Goal: Information Seeking & Learning: Learn about a topic

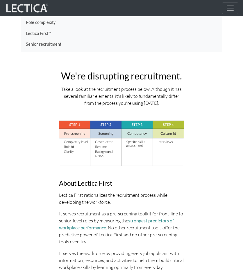
scroll to position [58, 0]
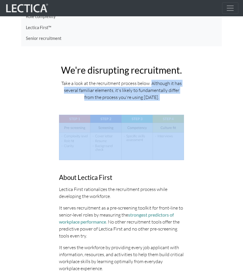
drag, startPoint x: 151, startPoint y: 82, endPoint x: 163, endPoint y: 101, distance: 22.4
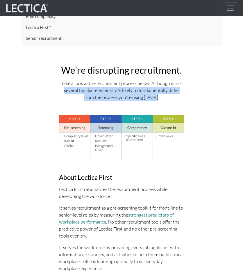
drag, startPoint x: 153, startPoint y: 92, endPoint x: 52, endPoint y: 91, distance: 101.2
click at [87, 91] on div "Take a look at the recruitment process below. Although it has several familiar …" at bounding box center [121, 90] width 125 height 21
drag, startPoint x: 152, startPoint y: 83, endPoint x: 173, endPoint y: 96, distance: 25.0
click at [174, 96] on div "Take a look at the recruitment process below. Although it has several familiar …" at bounding box center [121, 90] width 125 height 21
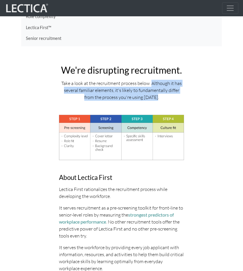
click at [173, 96] on div "Take a look at the recruitment process below. Although it has several familiar …" at bounding box center [121, 90] width 125 height 21
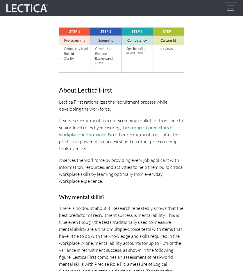
scroll to position [175, 0]
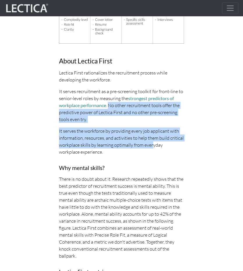
drag, startPoint x: 110, startPoint y: 106, endPoint x: 152, endPoint y: 142, distance: 55.5
click at [152, 142] on p "It serves the workforce by providing every job applicant with information, reso…" at bounding box center [121, 141] width 125 height 28
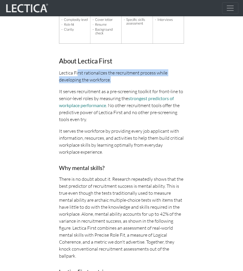
drag, startPoint x: 94, startPoint y: 74, endPoint x: 131, endPoint y: 82, distance: 37.9
click at [131, 82] on p "Lectica First rationalizes the recruitment process while developing the workfor…" at bounding box center [121, 76] width 125 height 14
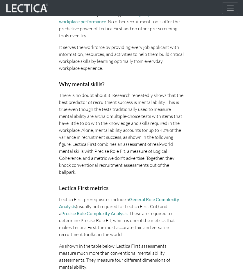
scroll to position [262, 0]
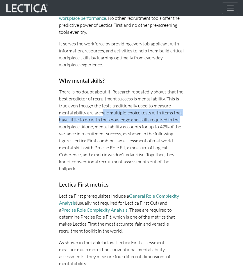
drag, startPoint x: 135, startPoint y: 118, endPoint x: 173, endPoint y: 122, distance: 37.7
click at [173, 122] on p "There is no doubt about it. Research repeatedly shows that the best predictor o…" at bounding box center [121, 130] width 125 height 84
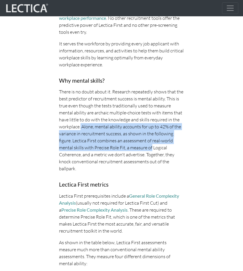
drag, startPoint x: 101, startPoint y: 130, endPoint x: 151, endPoint y: 146, distance: 52.4
click at [151, 146] on p "There is no doubt about it. Research repeatedly shows that the best predictor o…" at bounding box center [121, 130] width 125 height 84
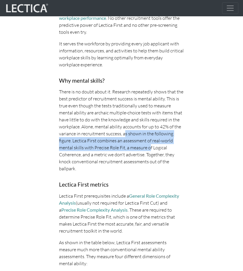
drag, startPoint x: 149, startPoint y: 146, endPoint x: 125, endPoint y: 134, distance: 27.1
click at [125, 134] on p "There is no doubt about it. Research repeatedly shows that the best predictor o…" at bounding box center [121, 130] width 125 height 84
click at [125, 133] on p "There is no doubt about it. Research repeatedly shows that the best predictor o…" at bounding box center [121, 130] width 125 height 84
drag, startPoint x: 125, startPoint y: 133, endPoint x: 75, endPoint y: 143, distance: 51.0
click at [75, 143] on p "There is no doubt about it. Research repeatedly shows that the best predictor o…" at bounding box center [121, 130] width 125 height 84
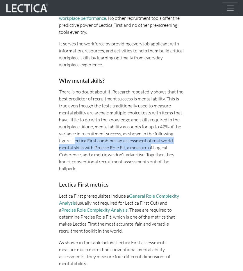
click at [75, 143] on p "There is no doubt about it. Research repeatedly shows that the best predictor o…" at bounding box center [121, 130] width 125 height 84
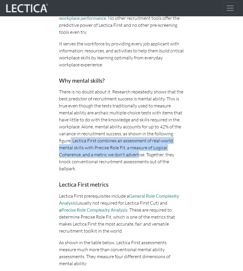
drag, startPoint x: 77, startPoint y: 140, endPoint x: 139, endPoint y: 155, distance: 63.5
click at [139, 155] on p "There is no doubt about it. Research repeatedly shows that the best predictor o…" at bounding box center [121, 130] width 125 height 84
drag, startPoint x: 84, startPoint y: 147, endPoint x: 76, endPoint y: 140, distance: 10.1
click at [76, 140] on p "There is no doubt about it. Research repeatedly shows that the best predictor o…" at bounding box center [121, 130] width 125 height 84
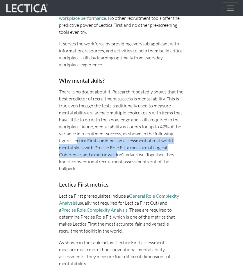
click at [76, 140] on p "There is no doubt about it. Research repeatedly shows that the best predictor o…" at bounding box center [121, 130] width 125 height 84
drag, startPoint x: 76, startPoint y: 140, endPoint x: 139, endPoint y: 153, distance: 63.8
click at [139, 153] on p "There is no doubt about it. Research repeatedly shows that the best predictor o…" at bounding box center [121, 130] width 125 height 84
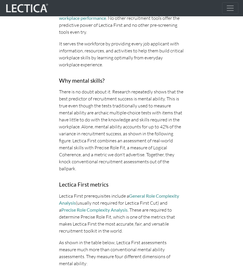
click at [139, 153] on p "There is no doubt about it. Research repeatedly shows that the best predictor o…" at bounding box center [121, 130] width 125 height 84
click at [60, 138] on p "There is no doubt about it. Research repeatedly shows that the best predictor o…" at bounding box center [121, 130] width 125 height 84
drag, startPoint x: 66, startPoint y: 114, endPoint x: 83, endPoint y: 148, distance: 37.5
click at [83, 148] on p "There is no doubt about it. Research repeatedly shows that the best predictor o…" at bounding box center [121, 130] width 125 height 84
click at [115, 111] on p "There is no doubt about it. Research repeatedly shows that the best predictor o…" at bounding box center [121, 130] width 125 height 84
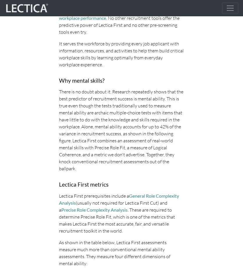
click at [179, 92] on p "There is no doubt about it. Research repeatedly shows that the best predictor o…" at bounding box center [121, 130] width 125 height 84
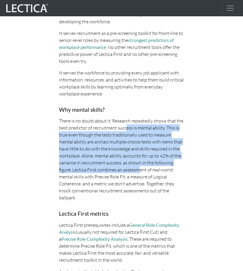
drag, startPoint x: 132, startPoint y: 138, endPoint x: 141, endPoint y: 189, distance: 52.7
click at [140, 181] on p "There is no doubt about it. Research repeatedly shows that the best predictor o…" at bounding box center [121, 159] width 125 height 84
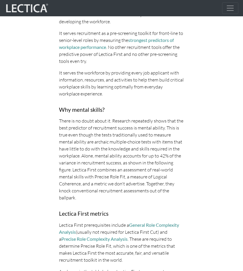
click at [142, 188] on p "There is no doubt about it. Research repeatedly shows that the best predictor o…" at bounding box center [121, 159] width 125 height 84
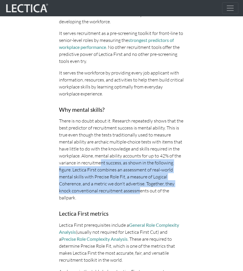
drag, startPoint x: 138, startPoint y: 192, endPoint x: 99, endPoint y: 160, distance: 50.6
click at [101, 160] on p "There is no doubt about it. Research repeatedly shows that the best predictor o…" at bounding box center [121, 159] width 125 height 84
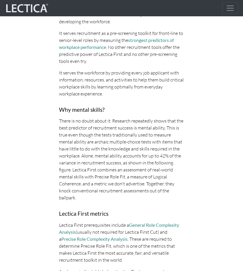
click at [99, 160] on p "There is no doubt about it. Research repeatedly shows that the best predictor o…" at bounding box center [121, 159] width 125 height 84
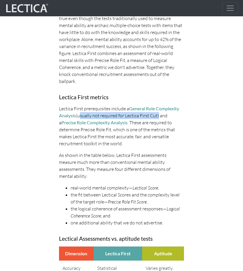
drag, startPoint x: 79, startPoint y: 115, endPoint x: 157, endPoint y: 117, distance: 78.0
click at [157, 117] on p "Lectica First prerequisites include a General Role Complexity Analysis (usually…" at bounding box center [121, 126] width 125 height 42
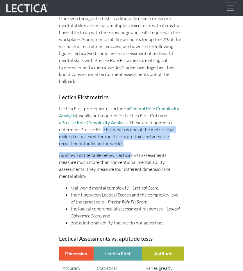
drag, startPoint x: 108, startPoint y: 131, endPoint x: 131, endPoint y: 154, distance: 31.9
click at [131, 153] on p "As shown in the table below, Lectica First assessments measure much more than c…" at bounding box center [121, 166] width 125 height 28
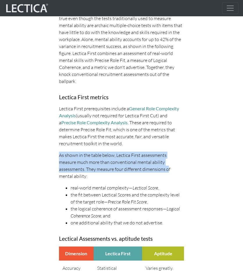
drag, startPoint x: 131, startPoint y: 167, endPoint x: 122, endPoint y: 145, distance: 24.5
click at [122, 145] on p "Lectica First prerequisites include a General Role Complexity Analysis (usually…" at bounding box center [121, 126] width 125 height 42
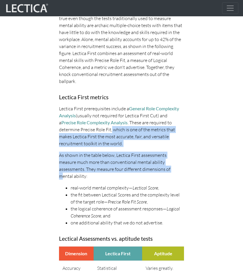
drag, startPoint x: 112, startPoint y: 129, endPoint x: 136, endPoint y: 169, distance: 46.2
click at [136, 169] on p "As shown in the table below, Lectica First assessments measure much more than c…" at bounding box center [121, 166] width 125 height 28
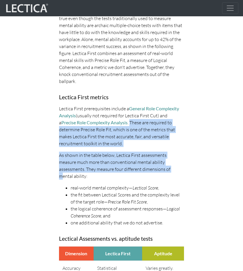
drag, startPoint x: 136, startPoint y: 170, endPoint x: 129, endPoint y: 124, distance: 46.6
click at [129, 124] on p "Lectica First prerequisites include a General Role Complexity Analysis (usually…" at bounding box center [121, 126] width 125 height 42
drag, startPoint x: 129, startPoint y: 124, endPoint x: 140, endPoint y: 166, distance: 44.0
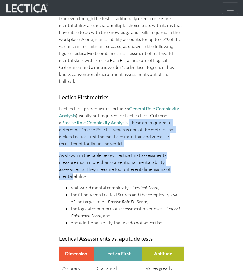
click at [140, 166] on p "As shown in the table below, Lectica First assessments measure much more than c…" at bounding box center [121, 166] width 125 height 28
drag, startPoint x: 144, startPoint y: 155, endPoint x: 129, endPoint y: 123, distance: 35.4
click at [129, 123] on p "Lectica First prerequisites include a General Role Complexity Analysis (usually…" at bounding box center [121, 126] width 125 height 42
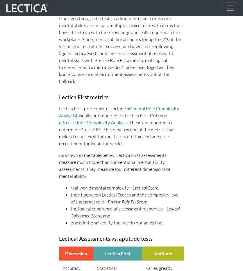
click at [127, 122] on p "Lectica First prerequisites include a General Role Complexity Analysis (usually…" at bounding box center [121, 126] width 125 height 42
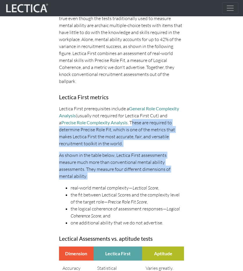
drag, startPoint x: 129, startPoint y: 122, endPoint x: 162, endPoint y: 170, distance: 57.9
click at [162, 170] on p "As shown in the table below, Lectica First assessments measure much more than c…" at bounding box center [121, 166] width 125 height 28
drag, startPoint x: 162, startPoint y: 170, endPoint x: 129, endPoint y: 124, distance: 56.7
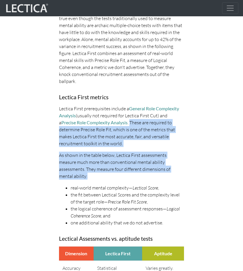
click at [129, 124] on p "Lectica First prerequisites include a General Role Complexity Analysis (usually…" at bounding box center [121, 126] width 125 height 42
drag, startPoint x: 129, startPoint y: 124, endPoint x: 156, endPoint y: 172, distance: 55.3
click at [157, 172] on p "As shown in the table below, Lectica First assessments measure much more than c…" at bounding box center [121, 166] width 125 height 28
drag, startPoint x: 163, startPoint y: 170, endPoint x: 129, endPoint y: 122, distance: 58.9
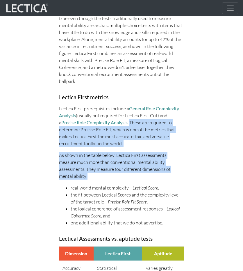
click at [129, 122] on p "Lectica First prerequisites include a General Role Complexity Analysis (usually…" at bounding box center [121, 126] width 125 height 42
drag, startPoint x: 129, startPoint y: 122, endPoint x: 159, endPoint y: 168, distance: 55.3
click at [159, 168] on p "As shown in the table below, Lectica First assessments measure much more than c…" at bounding box center [121, 166] width 125 height 28
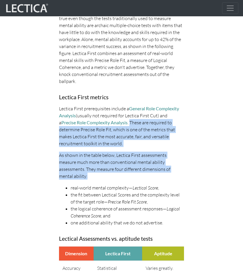
drag, startPoint x: 159, startPoint y: 168, endPoint x: 128, endPoint y: 124, distance: 54.2
click at [128, 124] on p "Lectica First prerequisites include a General Role Complexity Analysis (usually…" at bounding box center [121, 126] width 125 height 42
drag, startPoint x: 128, startPoint y: 124, endPoint x: 161, endPoint y: 171, distance: 57.3
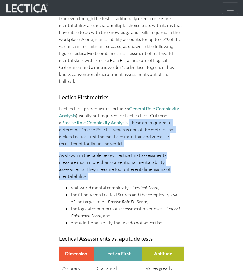
click at [161, 171] on p "As shown in the table below, Lectica First assessments measure much more than c…" at bounding box center [121, 166] width 125 height 28
drag, startPoint x: 161, startPoint y: 171, endPoint x: 130, endPoint y: 124, distance: 55.5
click at [130, 124] on p "Lectica First prerequisites include a General Role Complexity Analysis (usually…" at bounding box center [121, 126] width 125 height 42
drag, startPoint x: 127, startPoint y: 124, endPoint x: 163, endPoint y: 168, distance: 56.3
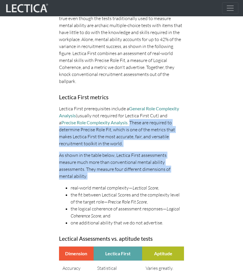
click at [163, 168] on p "As shown in the table below, Lectica First assessments measure much more than c…" at bounding box center [121, 166] width 125 height 28
drag, startPoint x: 163, startPoint y: 168, endPoint x: 129, endPoint y: 123, distance: 56.0
click at [129, 123] on p "Lectica First prerequisites include a General Role Complexity Analysis (usually…" at bounding box center [121, 126] width 125 height 42
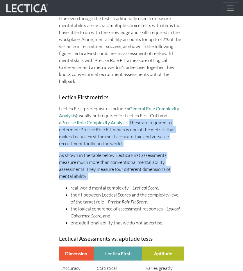
drag, startPoint x: 129, startPoint y: 123, endPoint x: 161, endPoint y: 168, distance: 55.5
click at [161, 168] on p "As shown in the table below, Lectica First assessments measure much more than c…" at bounding box center [121, 166] width 125 height 28
click at [170, 168] on p "As shown in the table below, Lectica First assessments measure much more than c…" at bounding box center [121, 166] width 125 height 28
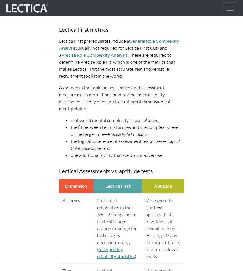
drag, startPoint x: 145, startPoint y: 134, endPoint x: 147, endPoint y: 145, distance: 10.5
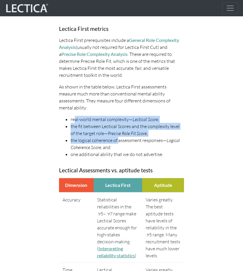
drag, startPoint x: 76, startPoint y: 111, endPoint x: 118, endPoint y: 134, distance: 47.5
click at [118, 134] on ul "real-world mental complexity— Lectical Score , the fit between Lectical Scores …" at bounding box center [121, 137] width 125 height 42
click at [118, 137] on li "the logical coherence of assessment responses— Logical Coherence Score , and" at bounding box center [127, 144] width 113 height 14
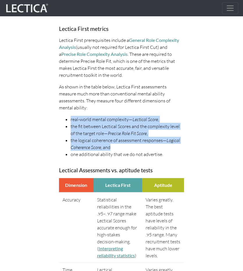
drag, startPoint x: 102, startPoint y: 135, endPoint x: 70, endPoint y: 113, distance: 38.4
click at [70, 116] on ul "real-world mental complexity— Lectical Score , the fit between Lectical Scores …" at bounding box center [121, 137] width 125 height 42
click at [71, 116] on li "real-world mental complexity— Lectical Score ," at bounding box center [127, 119] width 113 height 7
drag, startPoint x: 70, startPoint y: 113, endPoint x: 114, endPoint y: 138, distance: 50.6
click at [114, 138] on ul "real-world mental complexity— Lectical Score , the fit between Lectical Scores …" at bounding box center [121, 137] width 125 height 42
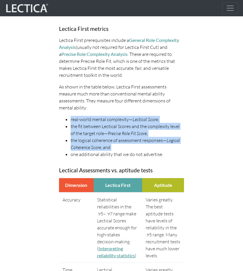
click at [114, 138] on li "the logical coherence of assessment responses— Logical Coherence Score , and" at bounding box center [127, 144] width 113 height 14
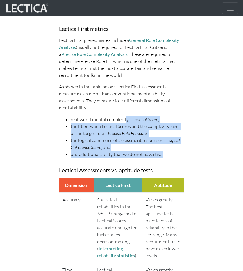
drag, startPoint x: 165, startPoint y: 144, endPoint x: 125, endPoint y: 110, distance: 52.8
click at [125, 116] on ul "real-world mental complexity— Lectical Score , the fit between Lectical Scores …" at bounding box center [121, 137] width 125 height 42
click at [125, 116] on li "real-world mental complexity— Lectical Score ," at bounding box center [127, 119] width 113 height 7
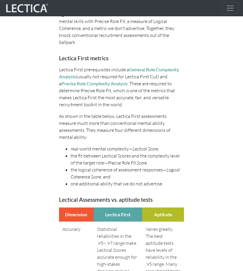
scroll to position [388, 0]
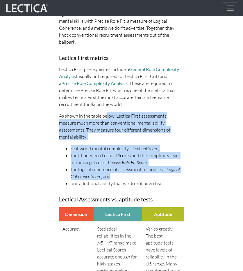
drag, startPoint x: 106, startPoint y: 110, endPoint x: 142, endPoint y: 170, distance: 69.9
click at [142, 170] on li "the logical coherence of assessment responses— Logical Coherence Score , and" at bounding box center [127, 173] width 113 height 14
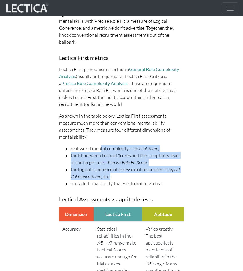
drag, startPoint x: 131, startPoint y: 166, endPoint x: 101, endPoint y: 134, distance: 43.6
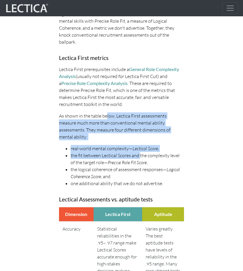
drag, startPoint x: 109, startPoint y: 111, endPoint x: 139, endPoint y: 151, distance: 49.8
click at [139, 152] on li "the fit between Lectical Scores and the complexity level of the target role— Pr…" at bounding box center [127, 159] width 113 height 14
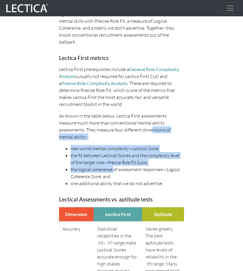
drag, startPoint x: 112, startPoint y: 154, endPoint x: 114, endPoint y: 128, distance: 25.7
click at [114, 128] on p "As shown in the table below, Lectica First assessments measure much more than c…" at bounding box center [121, 126] width 125 height 28
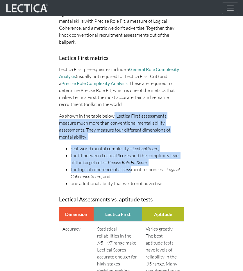
drag, startPoint x: 120, startPoint y: 124, endPoint x: 130, endPoint y: 159, distance: 36.4
click at [130, 166] on li "the logical coherence of assessment responses— Logical Coherence Score , and" at bounding box center [127, 173] width 113 height 14
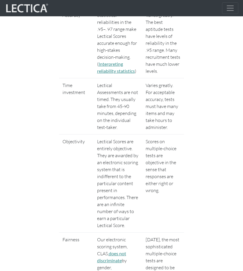
scroll to position [621, 0]
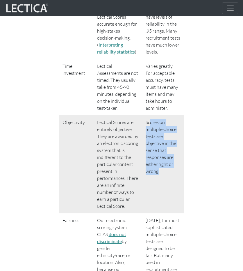
drag, startPoint x: 151, startPoint y: 117, endPoint x: 174, endPoint y: 172, distance: 58.9
click at [174, 172] on td "Scores on multiple-choice tests are objective in the sense that responses are e…" at bounding box center [163, 164] width 42 height 98
click at [173, 169] on td "Scores on multiple-choice tests are objective in the sense that responses are e…" at bounding box center [163, 164] width 42 height 98
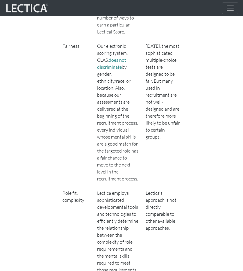
scroll to position [796, 0]
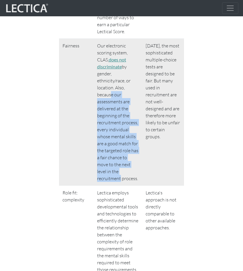
drag, startPoint x: 107, startPoint y: 83, endPoint x: 126, endPoint y: 164, distance: 82.5
click at [126, 164] on td "Our electronic scoring system, CLAS, does not discriminate by gender, ethnicity…" at bounding box center [118, 111] width 49 height 147
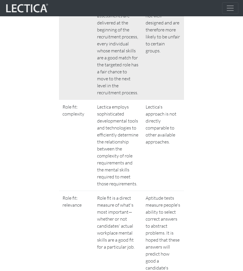
scroll to position [883, 0]
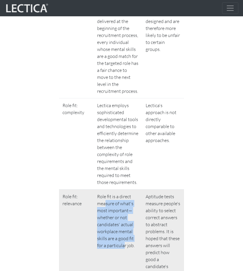
drag, startPoint x: 119, startPoint y: 211, endPoint x: 123, endPoint y: 236, distance: 25.7
click at [123, 236] on td "Role fit is a direct measure of what's most important—whether or not candidates…" at bounding box center [118, 241] width 49 height 105
click at [124, 236] on td "Role fit is a direct measure of what's most important—whether or not candidates…" at bounding box center [118, 241] width 49 height 105
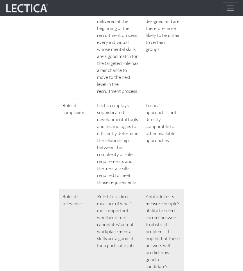
drag, startPoint x: 118, startPoint y: 224, endPoint x: 112, endPoint y: 199, distance: 25.0
click at [112, 199] on td "Role fit is a direct measure of what's most important—whether or not candidates…" at bounding box center [118, 241] width 49 height 105
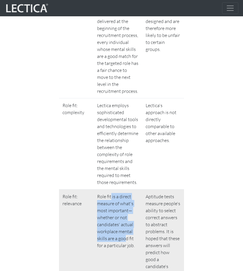
drag, startPoint x: 110, startPoint y: 185, endPoint x: 126, endPoint y: 232, distance: 49.9
click at [126, 232] on td "Role fit is a direct measure of what's most important—whether or not candidates…" at bounding box center [118, 241] width 49 height 105
drag, startPoint x: 124, startPoint y: 232, endPoint x: 118, endPoint y: 200, distance: 32.6
click at [118, 201] on td "Role fit is a direct measure of what's most important—whether or not candidates…" at bounding box center [118, 241] width 49 height 105
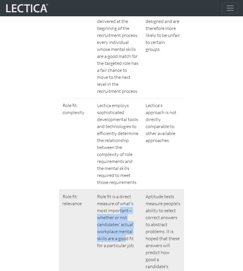
click at [118, 200] on td "Role fit is a direct measure of what's most important—whether or not candidates…" at bounding box center [118, 241] width 49 height 105
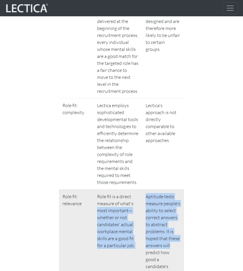
drag, startPoint x: 143, startPoint y: 196, endPoint x: 170, endPoint y: 236, distance: 48.0
click at [170, 236] on tr "Role fit: relevance Role fit is a direct measure of what's most important—wheth…" at bounding box center [121, 241] width 125 height 105
click at [170, 236] on td "Aptitude tests measure people's ability to select correct answers to abstract p…" at bounding box center [163, 241] width 42 height 105
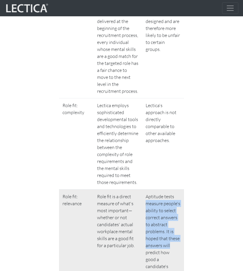
drag, startPoint x: 170, startPoint y: 236, endPoint x: 156, endPoint y: 196, distance: 42.2
click at [156, 196] on td "Aptitude tests measure people's ability to select correct answers to abstract p…" at bounding box center [163, 241] width 42 height 105
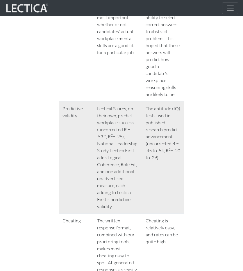
scroll to position [999, 0]
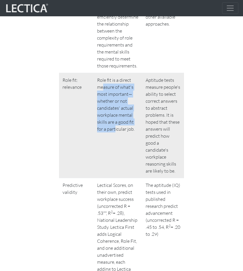
drag, startPoint x: 103, startPoint y: 78, endPoint x: 115, endPoint y: 128, distance: 51.1
click at [115, 128] on td "Role fit is a direct measure of what's most important—whether or not candidates…" at bounding box center [118, 125] width 49 height 105
drag, startPoint x: 127, startPoint y: 119, endPoint x: 119, endPoint y: 74, distance: 45.4
click at [119, 74] on td "Role fit is a direct measure of what's most important—whether or not candidates…" at bounding box center [118, 125] width 49 height 105
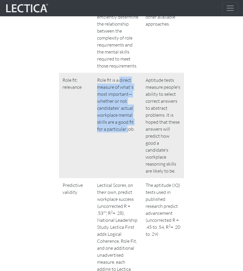
click at [119, 74] on td "Role fit is a direct measure of what's most important—whether or not candidates…" at bounding box center [118, 125] width 49 height 105
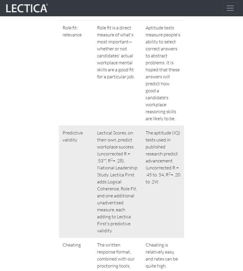
scroll to position [1115, 0]
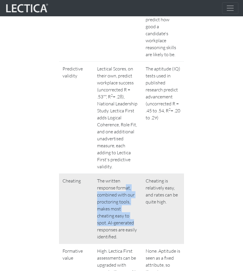
drag, startPoint x: 106, startPoint y: 172, endPoint x: 121, endPoint y: 200, distance: 32.5
click at [121, 200] on td "The written response format, combined with our proctoring tools, makes most che…" at bounding box center [118, 208] width 49 height 70
drag, startPoint x: 121, startPoint y: 200, endPoint x: 108, endPoint y: 182, distance: 22.5
click at [108, 182] on td "The written response format, combined with our proctoring tools, makes most che…" at bounding box center [118, 208] width 49 height 70
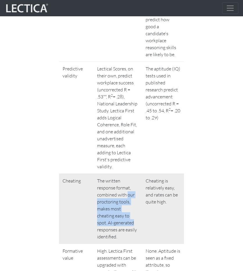
click at [108, 182] on td "The written response format, combined with our proctoring tools, makes most che…" at bounding box center [118, 208] width 49 height 70
drag, startPoint x: 122, startPoint y: 188, endPoint x: 130, endPoint y: 205, distance: 19.1
click at [130, 205] on td "The written response format, combined with our proctoring tools, makes most che…" at bounding box center [118, 208] width 49 height 70
drag, startPoint x: 110, startPoint y: 204, endPoint x: 107, endPoint y: 182, distance: 22.3
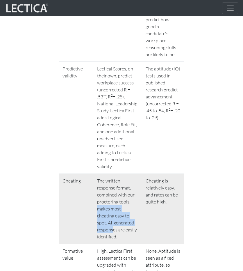
click at [107, 183] on td "The written response format, combined with our proctoring tools, makes most che…" at bounding box center [118, 208] width 49 height 70
click at [107, 182] on td "The written response format, combined with our proctoring tools, makes most che…" at bounding box center [118, 208] width 49 height 70
drag, startPoint x: 106, startPoint y: 171, endPoint x: 113, endPoint y: 207, distance: 35.8
click at [113, 207] on td "The written response format, combined with our proctoring tools, makes most che…" at bounding box center [118, 208] width 49 height 70
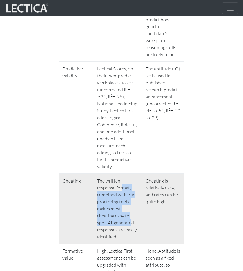
drag, startPoint x: 104, startPoint y: 174, endPoint x: 120, endPoint y: 201, distance: 31.5
click at [120, 201] on td "The written response format, combined with our proctoring tools, makes most che…" at bounding box center [118, 208] width 49 height 70
drag, startPoint x: 120, startPoint y: 201, endPoint x: 117, endPoint y: 173, distance: 28.4
click at [116, 173] on td "The written response format, combined with our proctoring tools, makes most che…" at bounding box center [118, 208] width 49 height 70
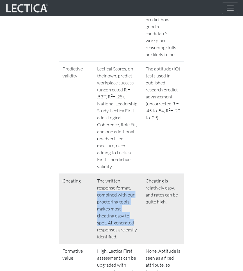
click at [117, 173] on td "The written response format, combined with our proctoring tools, makes most che…" at bounding box center [118, 208] width 49 height 70
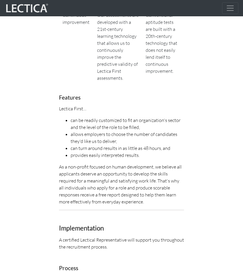
scroll to position [1552, 0]
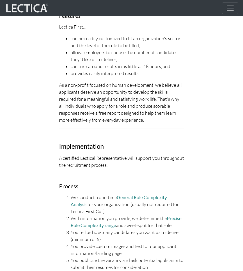
drag, startPoint x: 100, startPoint y: 174, endPoint x: 135, endPoint y: 182, distance: 36.3
click at [135, 194] on li "We conduct a one-time General Role Complexity Analysis for your organization (u…" at bounding box center [127, 204] width 113 height 21
drag, startPoint x: 131, startPoint y: 189, endPoint x: 105, endPoint y: 186, distance: 26.3
click at [105, 215] on li "With information you provide, we determine the Precise Role Complexity range an…" at bounding box center [127, 222] width 113 height 14
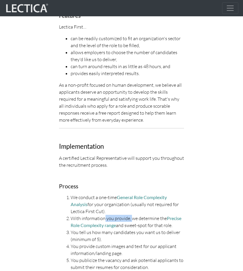
click at [105, 215] on li "With information you provide, we determine the Precise Role Complexity range an…" at bounding box center [127, 222] width 113 height 14
drag, startPoint x: 105, startPoint y: 186, endPoint x: 133, endPoint y: 188, distance: 28.0
click at [133, 215] on li "With information you provide, we determine the Precise Role Complexity range an…" at bounding box center [127, 222] width 113 height 14
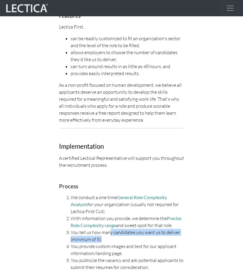
drag, startPoint x: 126, startPoint y: 207, endPoint x: 136, endPoint y: 212, distance: 11.1
click at [136, 229] on li "You tell us how many candidates you want us to deliver (minimum of 5)." at bounding box center [127, 236] width 113 height 14
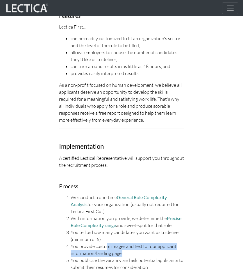
drag, startPoint x: 115, startPoint y: 217, endPoint x: 107, endPoint y: 214, distance: 8.6
click at [107, 243] on li "You provide custom images and text for our applicant information/landing page." at bounding box center [127, 250] width 113 height 14
drag, startPoint x: 107, startPoint y: 214, endPoint x: 138, endPoint y: 221, distance: 32.5
click at [138, 243] on li "You provide custom images and text for our applicant information/landing page." at bounding box center [127, 250] width 113 height 14
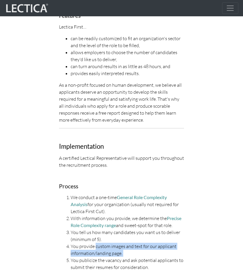
click at [138, 243] on li "You provide custom images and text for our applicant information/landing page." at bounding box center [127, 250] width 113 height 14
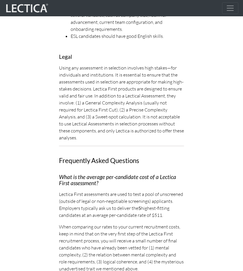
scroll to position [1959, 0]
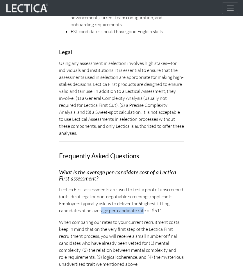
drag, startPoint x: 97, startPoint y: 159, endPoint x: 141, endPoint y: 159, distance: 43.6
click at [141, 186] on p "Lectica First assessments are used to test a pool of unscreened (outside of leg…" at bounding box center [121, 200] width 125 height 28
drag, startPoint x: 141, startPoint y: 159, endPoint x: 76, endPoint y: 160, distance: 65.2
click at [76, 186] on p "Lectica First assessments are used to test a pool of unscreened (outside of leg…" at bounding box center [121, 200] width 125 height 28
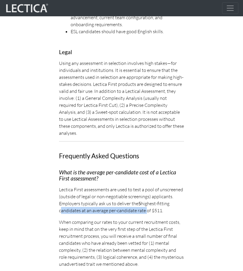
click at [76, 186] on p "Lectica First assessments are used to test a pool of unscreened (outside of leg…" at bounding box center [121, 200] width 125 height 28
drag, startPoint x: 53, startPoint y: 164, endPoint x: 159, endPoint y: 161, distance: 105.3
click at [159, 186] on p "Lectica First assessments are used to test a pool of unscreened (outside of leg…" at bounding box center [121, 200] width 125 height 28
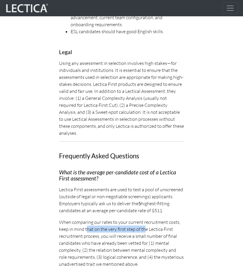
drag, startPoint x: 105, startPoint y: 177, endPoint x: 87, endPoint y: 175, distance: 18.4
click at [87, 218] on p "When comparing our rates to your current recruitment costs, keep in mind that o…" at bounding box center [121, 242] width 125 height 49
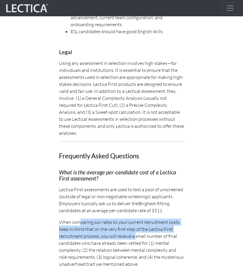
drag, startPoint x: 84, startPoint y: 175, endPoint x: 135, endPoint y: 188, distance: 53.0
click at [135, 218] on p "When comparing our rates to your current recruitment costs, keep in mind that o…" at bounding box center [121, 242] width 125 height 49
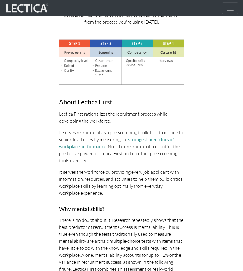
scroll to position [0, 0]
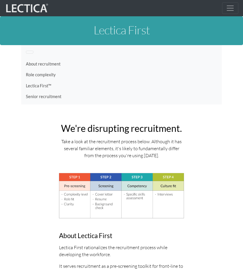
drag, startPoint x: 231, startPoint y: 30, endPoint x: 222, endPoint y: -21, distance: 52.0
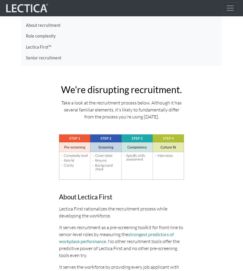
drag, startPoint x: 27, startPoint y: 151, endPoint x: 30, endPoint y: 159, distance: 7.9
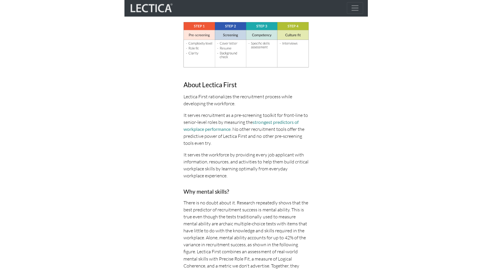
scroll to position [155, 0]
